Goal: Check status: Check status

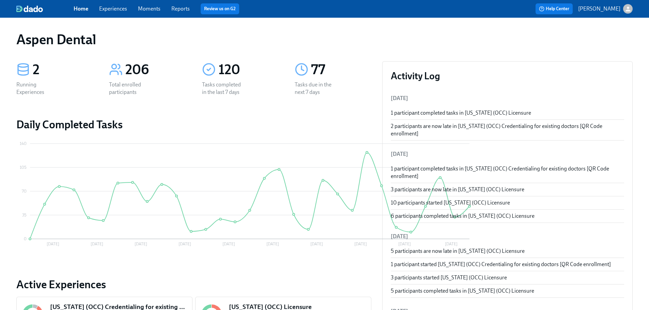
click at [180, 10] on link "Reports" at bounding box center [180, 8] width 18 height 6
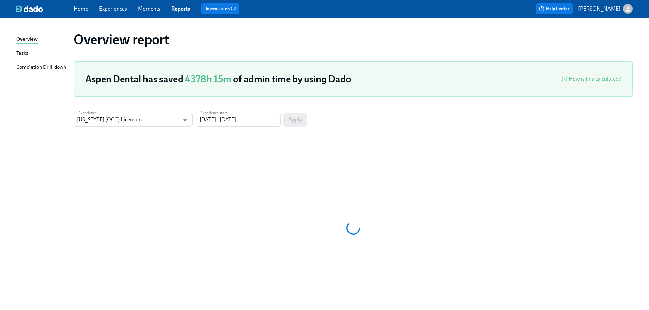
click at [34, 65] on div "Completion Drill-down" at bounding box center [41, 67] width 50 height 9
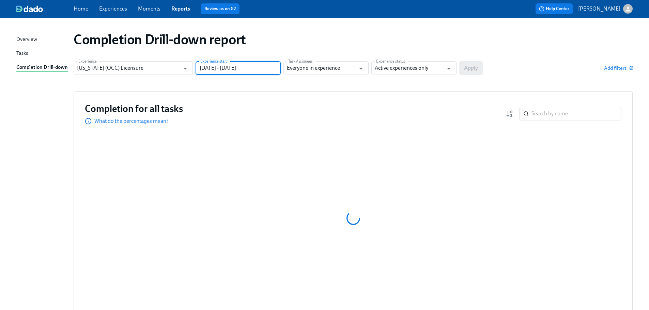
click at [248, 70] on input "[DATE] - [DATE]" at bounding box center [237, 68] width 85 height 14
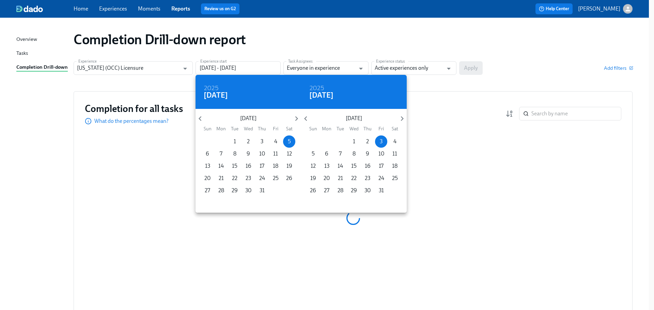
click at [203, 124] on div "[DATE] Sun Mon Tue Wed Thu Fri Sat" at bounding box center [248, 122] width 106 height 19
click at [202, 120] on icon "button" at bounding box center [199, 118] width 9 height 9
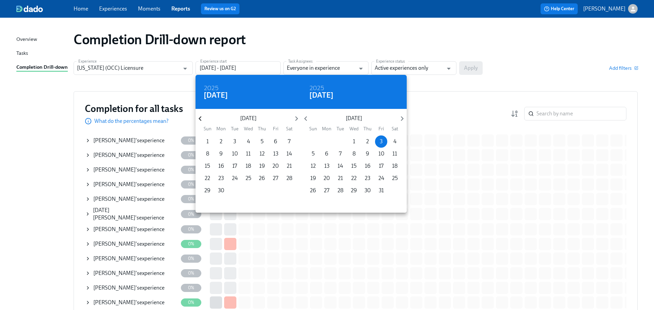
click at [199, 120] on icon "button" at bounding box center [199, 118] width 9 height 9
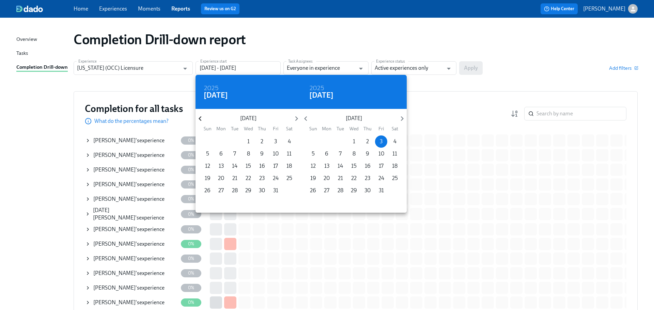
click at [199, 120] on icon "button" at bounding box center [199, 118] width 9 height 9
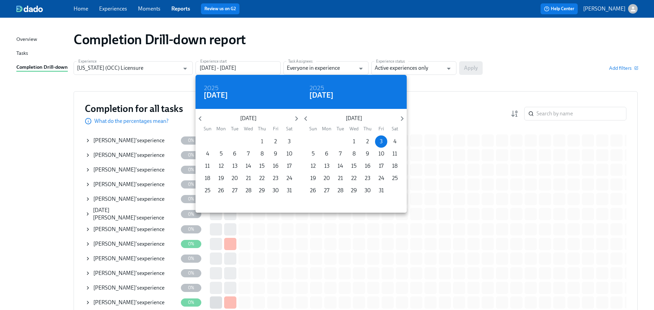
click at [261, 141] on p "1" at bounding box center [262, 141] width 2 height 7
type input "[DATE] - [DATE]"
click at [418, 62] on div at bounding box center [327, 155] width 654 height 310
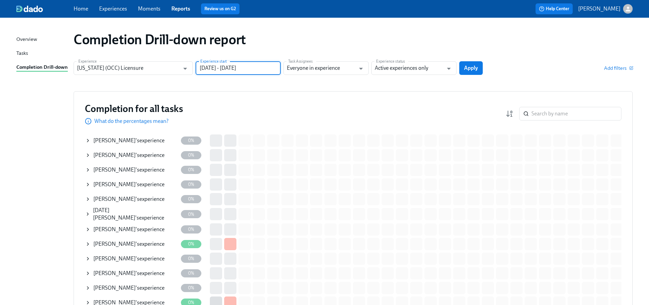
click at [420, 70] on div "2024 Thu, Aug [DATE] Mon Tue Wed Thu Fri Sat 28 29 30 31 1 2 3 4 5 6 7 8 9 10 1…" at bounding box center [324, 152] width 649 height 305
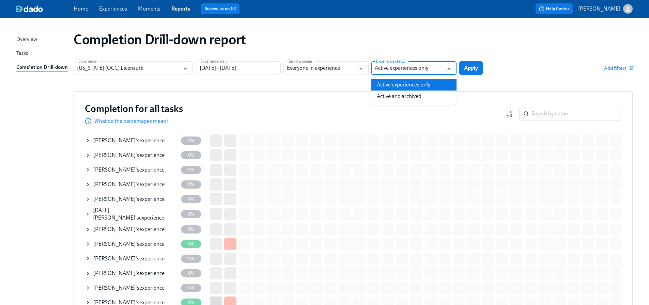
click at [420, 69] on input "Active experiences only" at bounding box center [409, 68] width 68 height 14
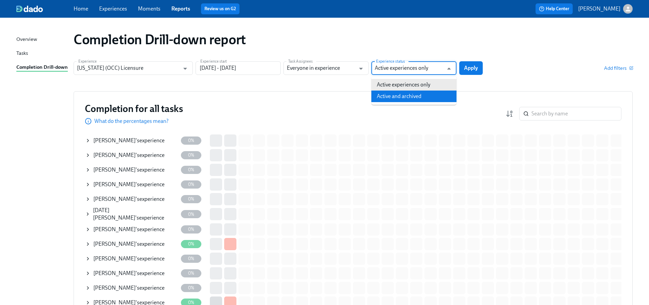
click at [415, 95] on li "Active and archived" at bounding box center [413, 97] width 85 height 12
type input "Active and archived"
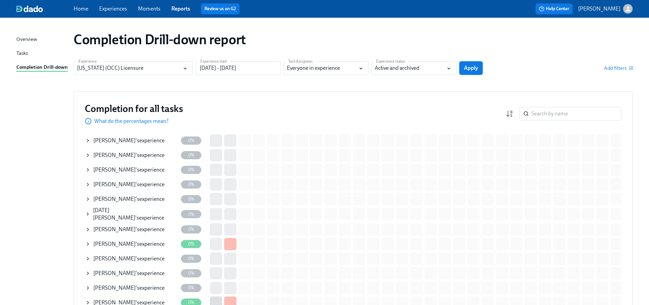
click at [472, 72] on button "Apply" at bounding box center [470, 68] width 23 height 14
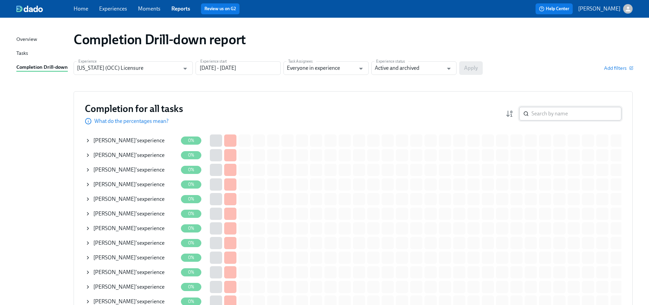
click at [546, 115] on input "search" at bounding box center [576, 114] width 90 height 14
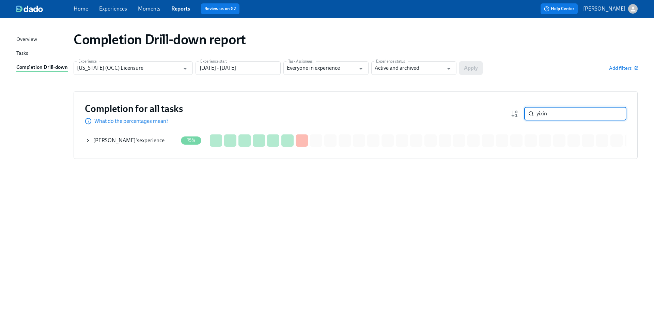
type input "yixin"
click at [120, 138] on div "[PERSON_NAME] 's experience" at bounding box center [128, 140] width 71 height 7
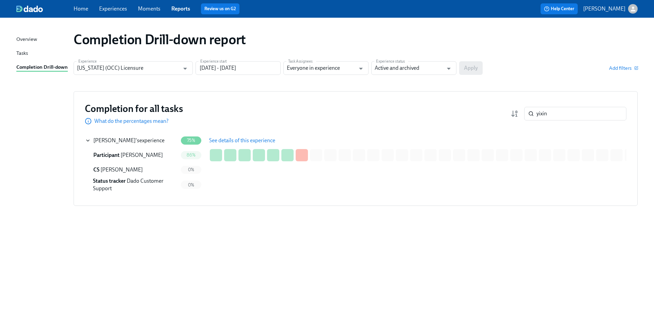
click at [260, 140] on span "See details of this experience" at bounding box center [242, 140] width 66 height 7
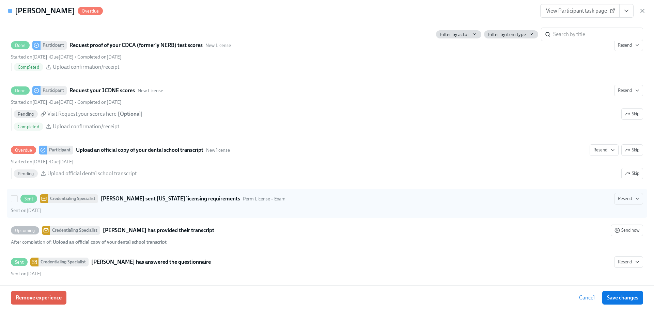
scroll to position [1055, 0]
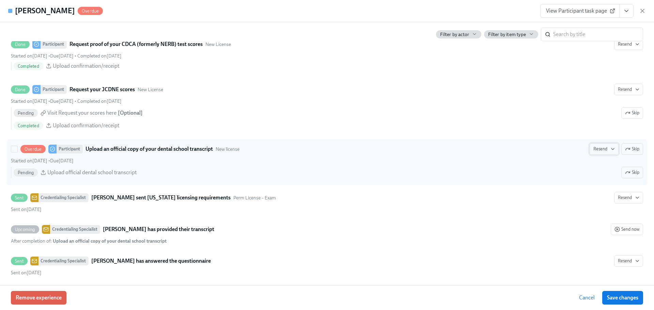
click at [599, 150] on span "Resend" at bounding box center [603, 149] width 21 height 7
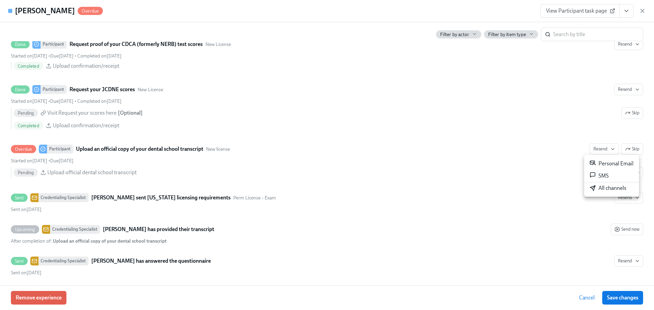
click at [601, 189] on div "All channels" at bounding box center [607, 188] width 37 height 7
